Goal: Check status: Check status

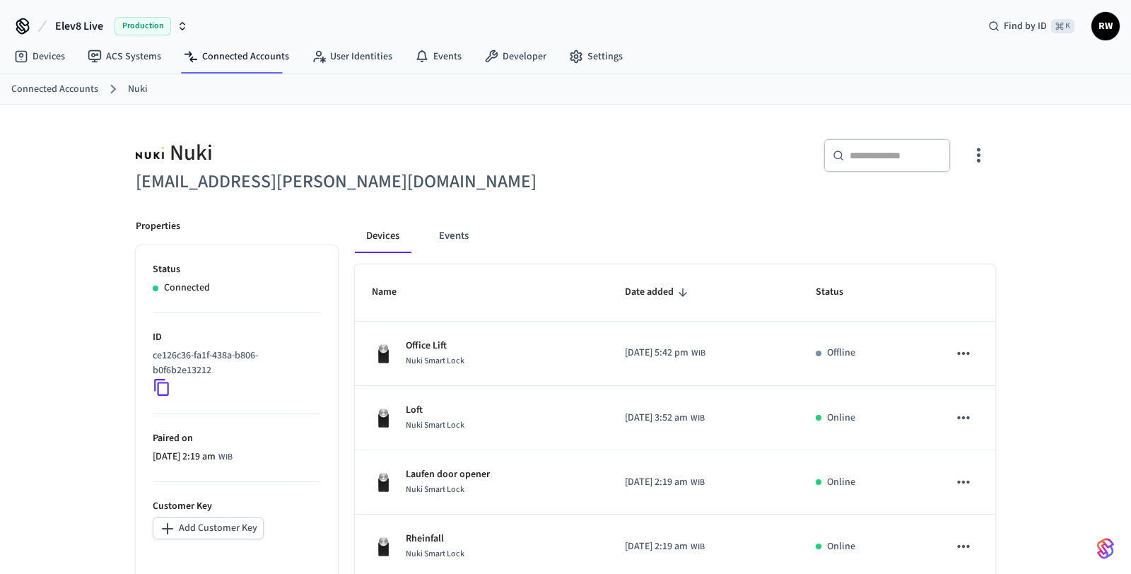
scroll to position [380, 0]
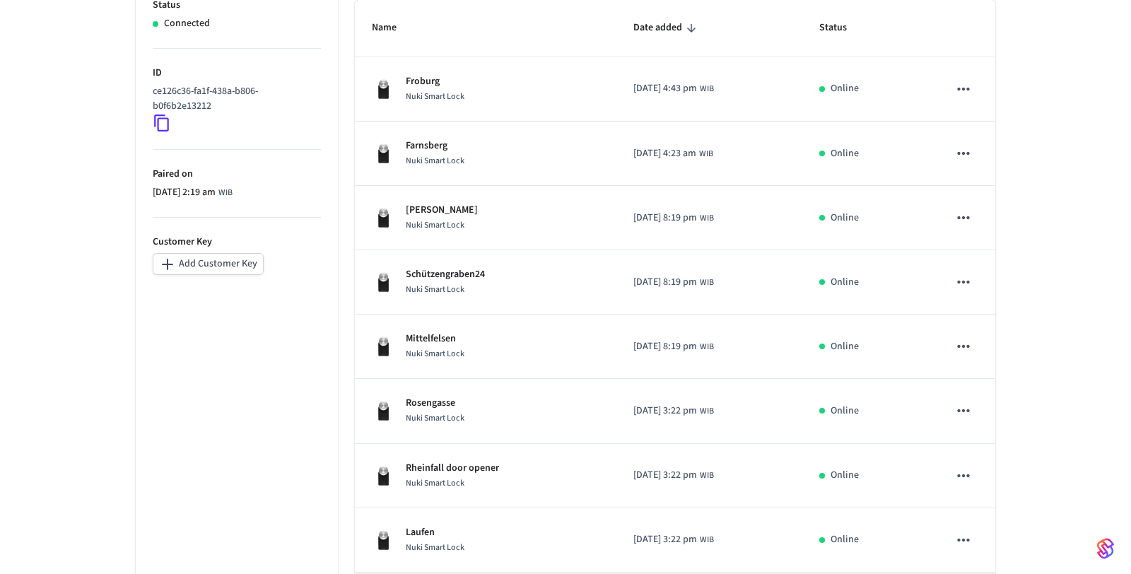
scroll to position [460, 0]
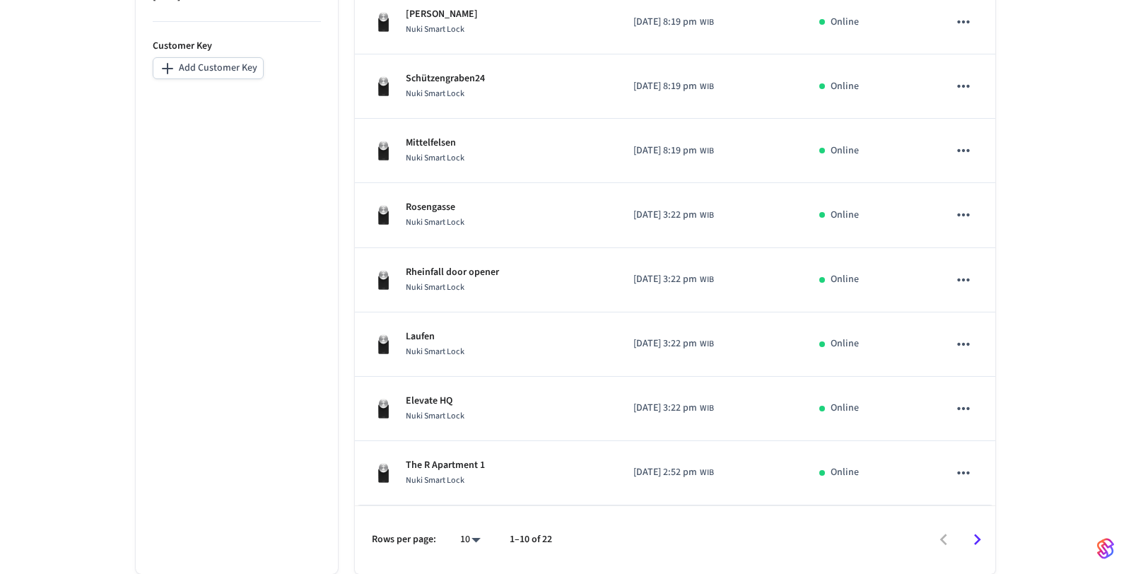
click at [972, 540] on icon "Go to next page" at bounding box center [978, 540] width 22 height 22
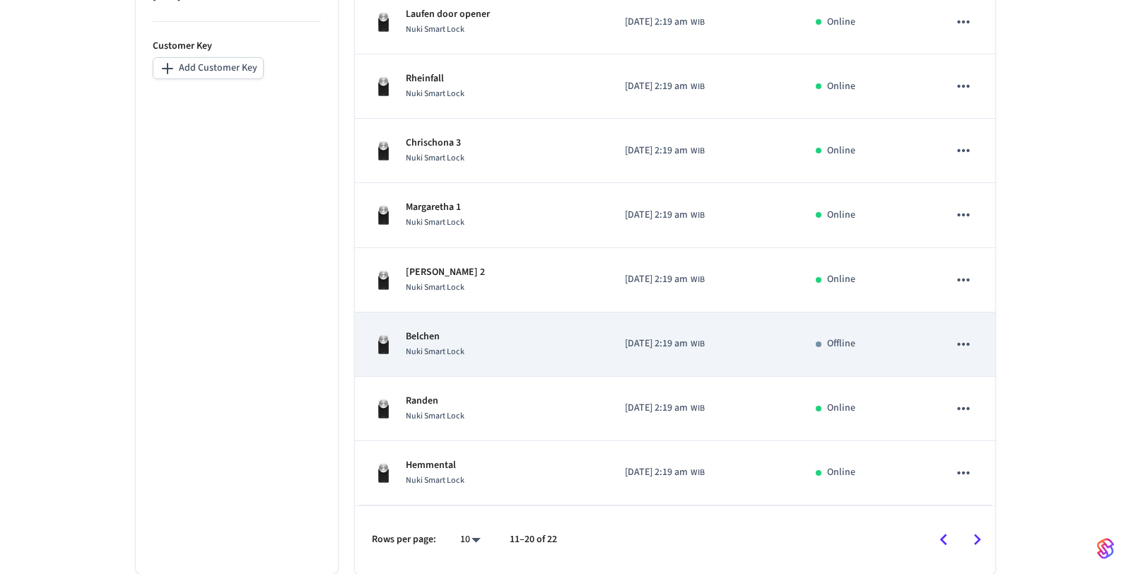
click at [720, 328] on td "2025/05/07 at 2:19 am WIB" at bounding box center [703, 345] width 191 height 64
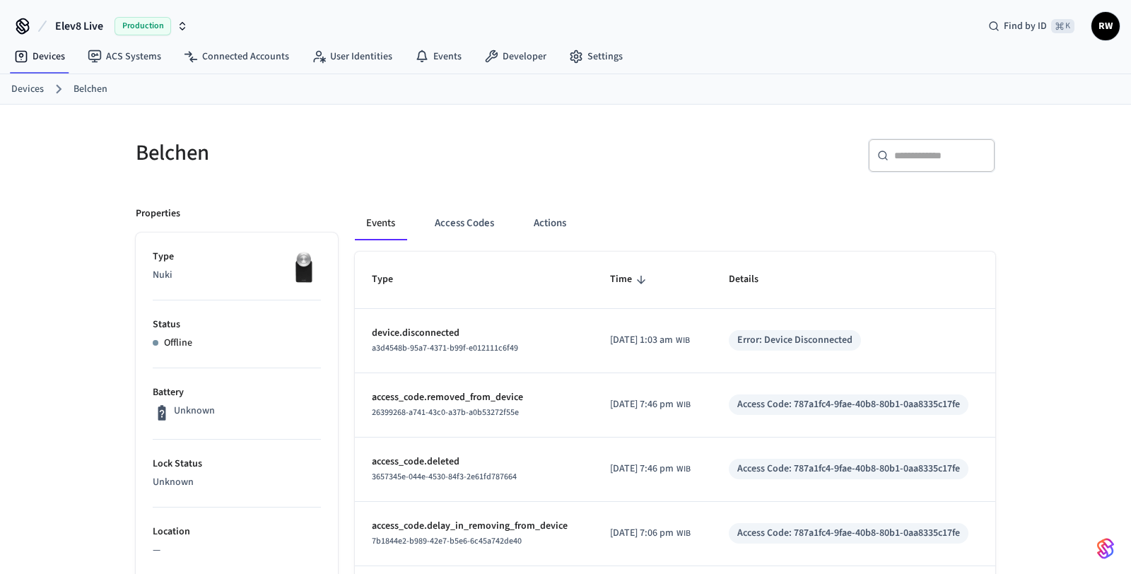
click at [32, 90] on link "Devices" at bounding box center [27, 89] width 33 height 15
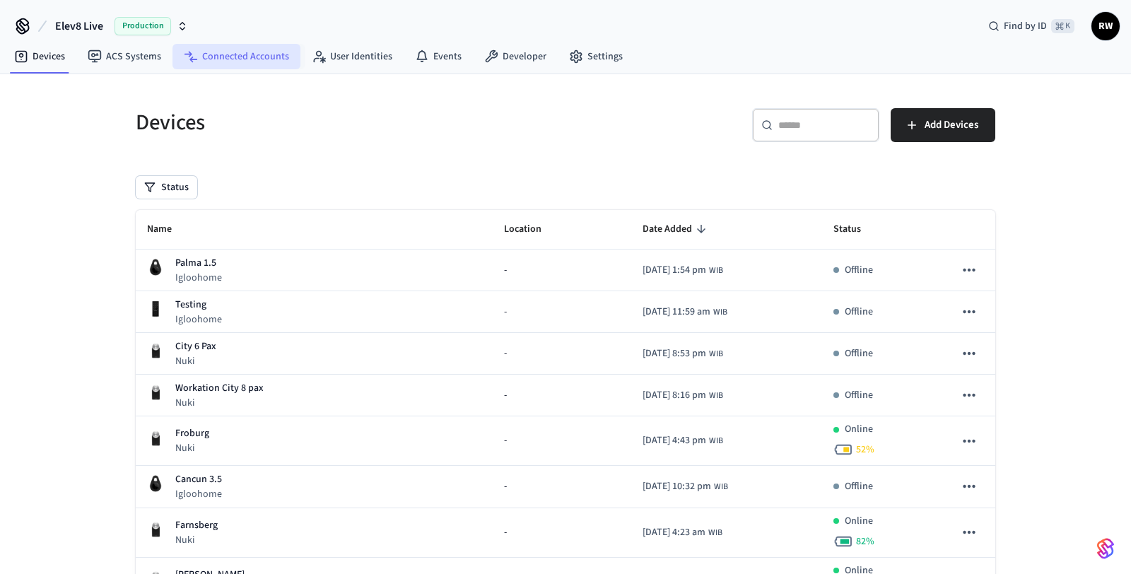
click at [261, 49] on link "Connected Accounts" at bounding box center [237, 56] width 128 height 25
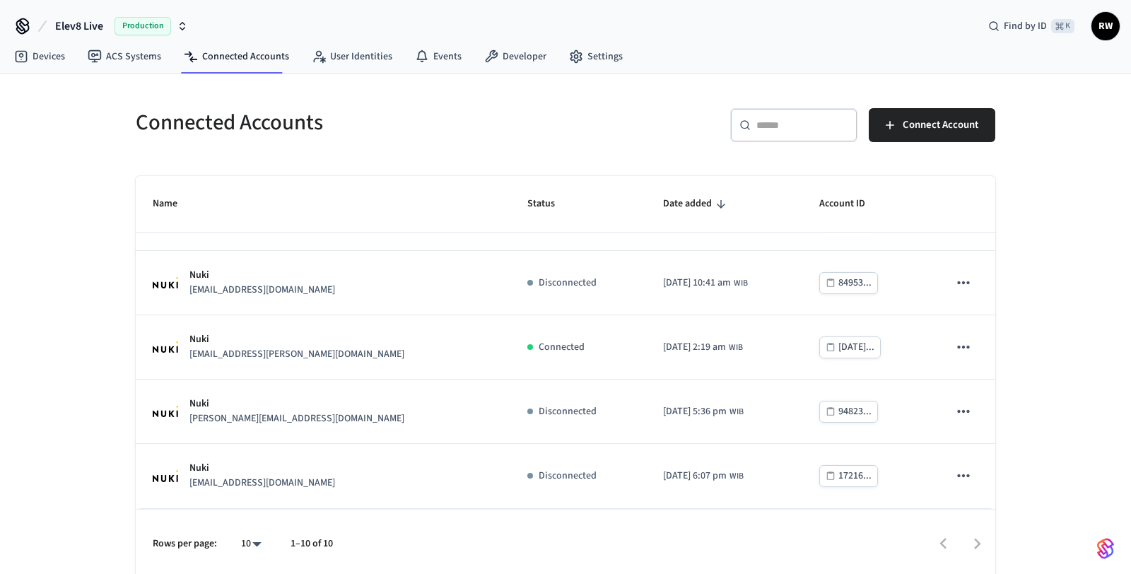
scroll to position [4, 0]
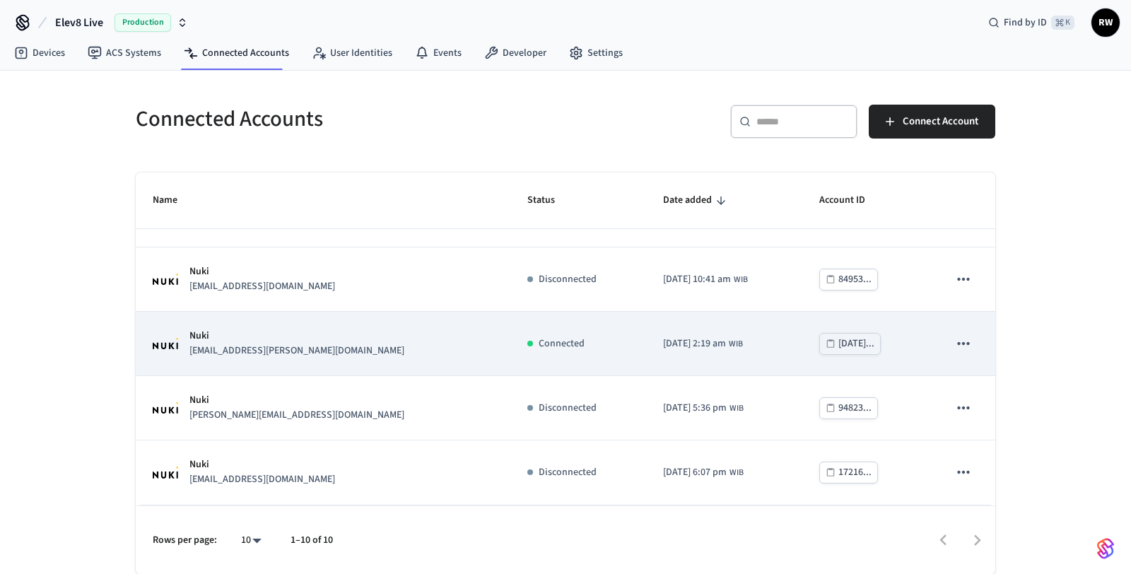
click at [392, 361] on td "Nuki reto.wyss@elevater.ch" at bounding box center [323, 344] width 375 height 64
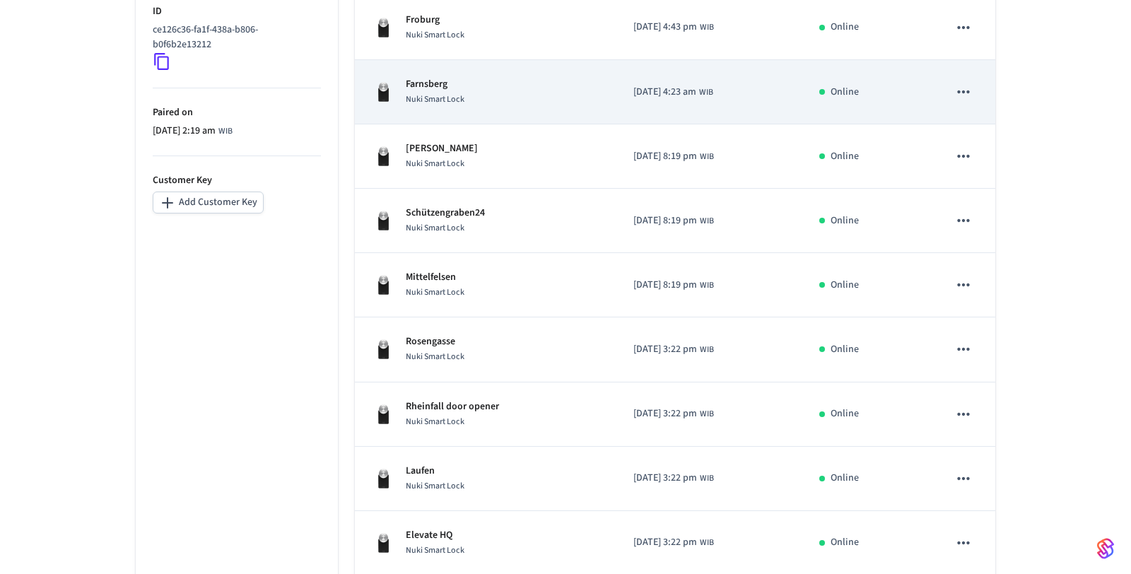
scroll to position [460, 0]
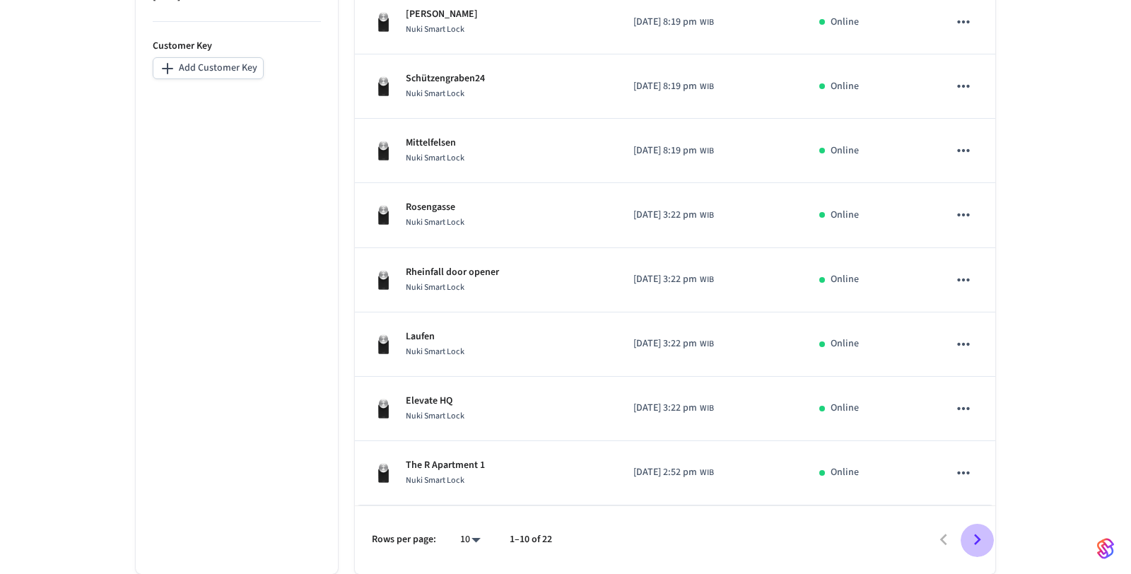
click at [976, 538] on icon "Go to next page" at bounding box center [978, 540] width 22 height 22
